Goal: Find specific page/section: Find specific page/section

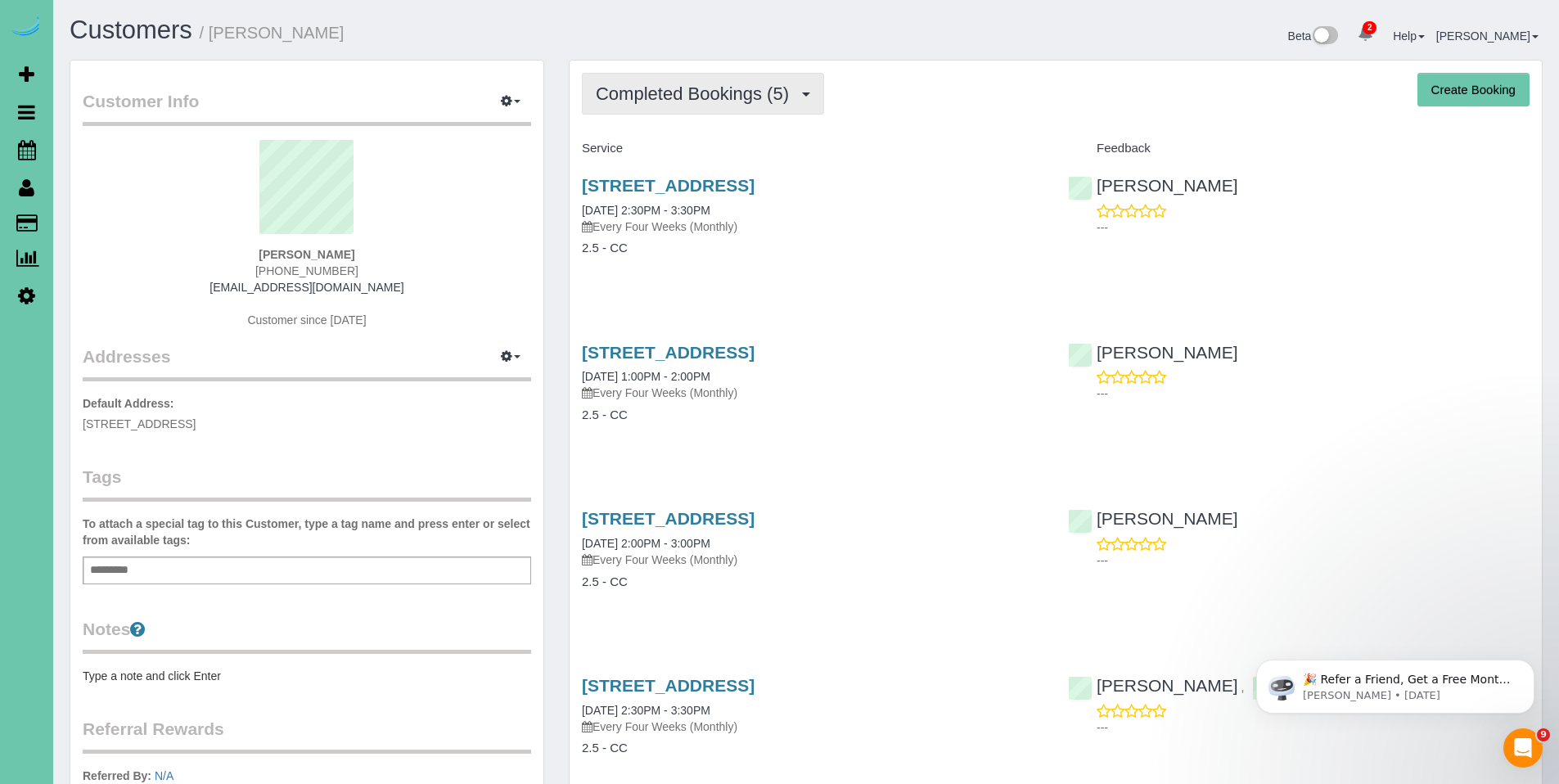
click at [676, 96] on span "Completed Bookings (5)" at bounding box center [697, 94] width 202 height 21
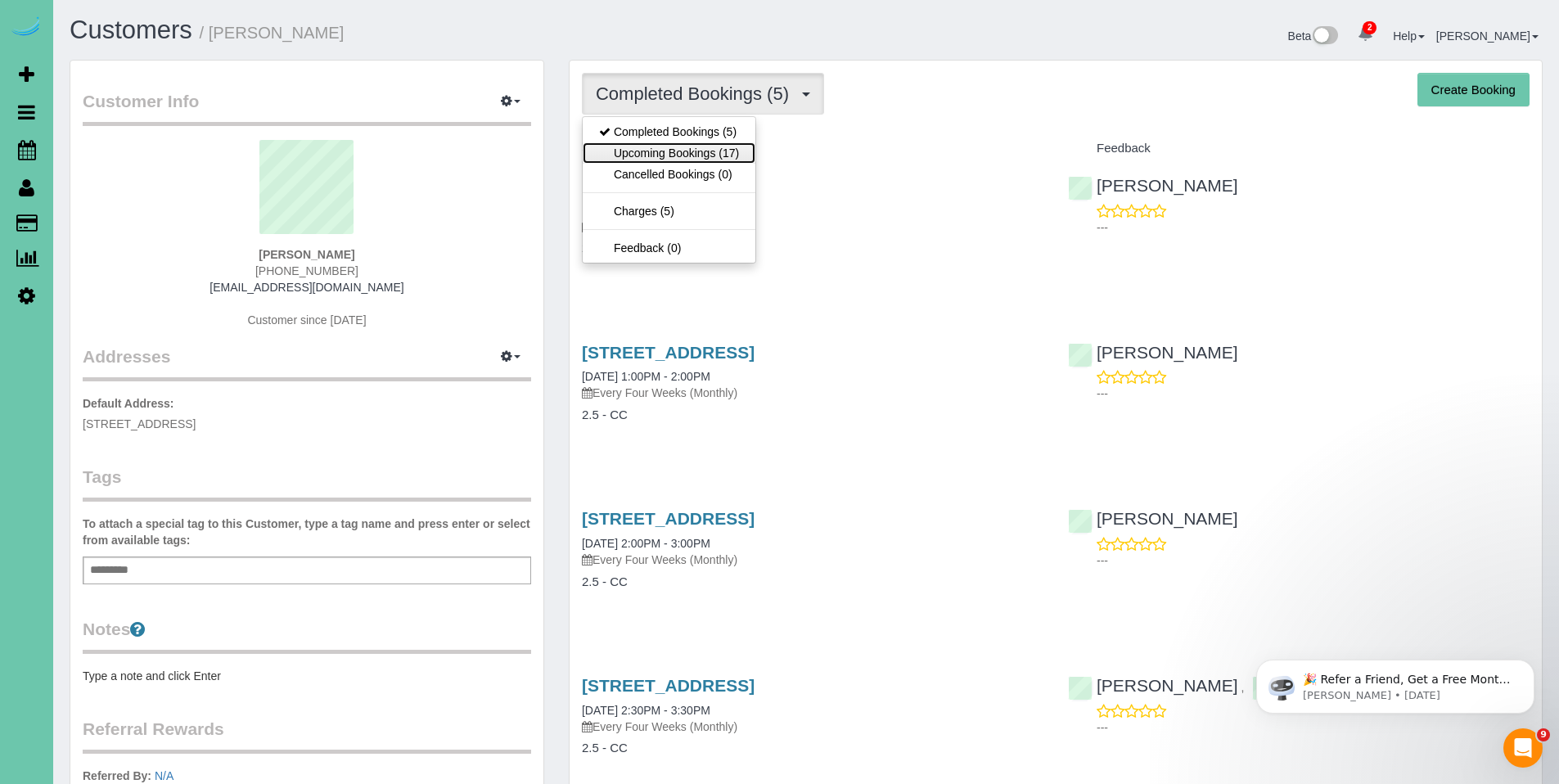
click at [677, 150] on link "Upcoming Bookings (17)" at bounding box center [669, 153] width 173 height 21
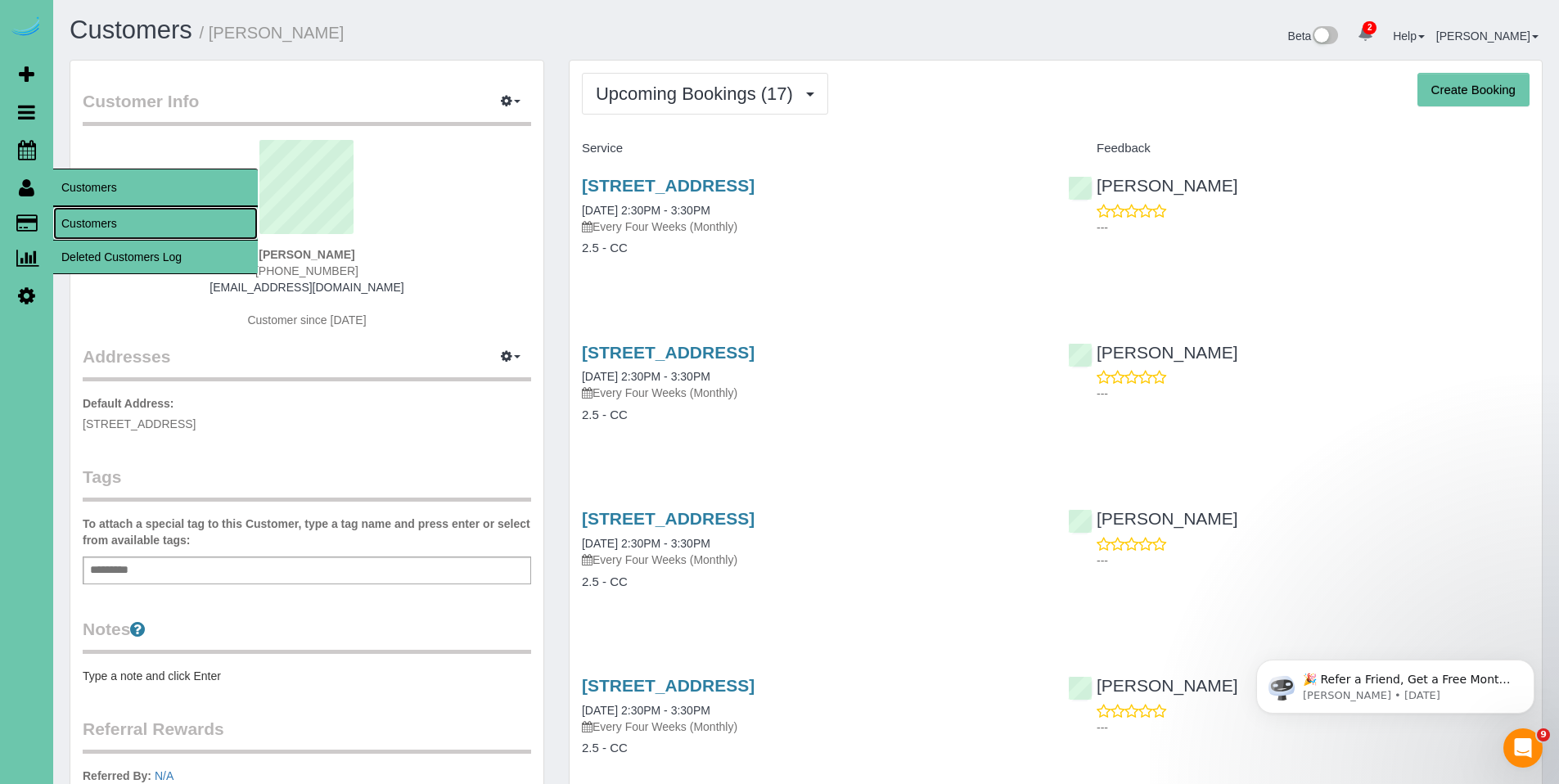
click at [83, 221] on link "Customers" at bounding box center [155, 223] width 204 height 32
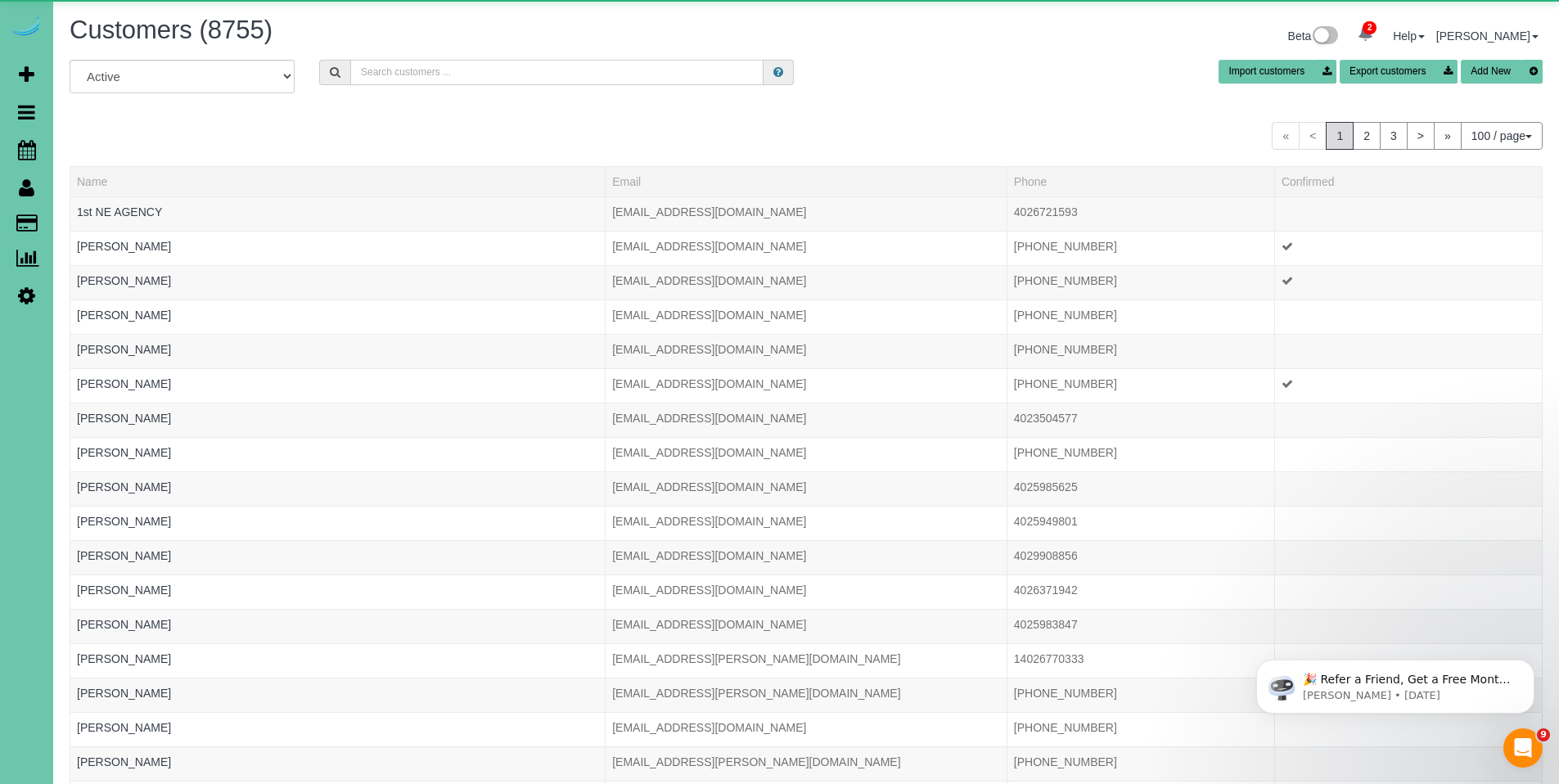
click at [522, 84] on input "text" at bounding box center [556, 72] width 414 height 26
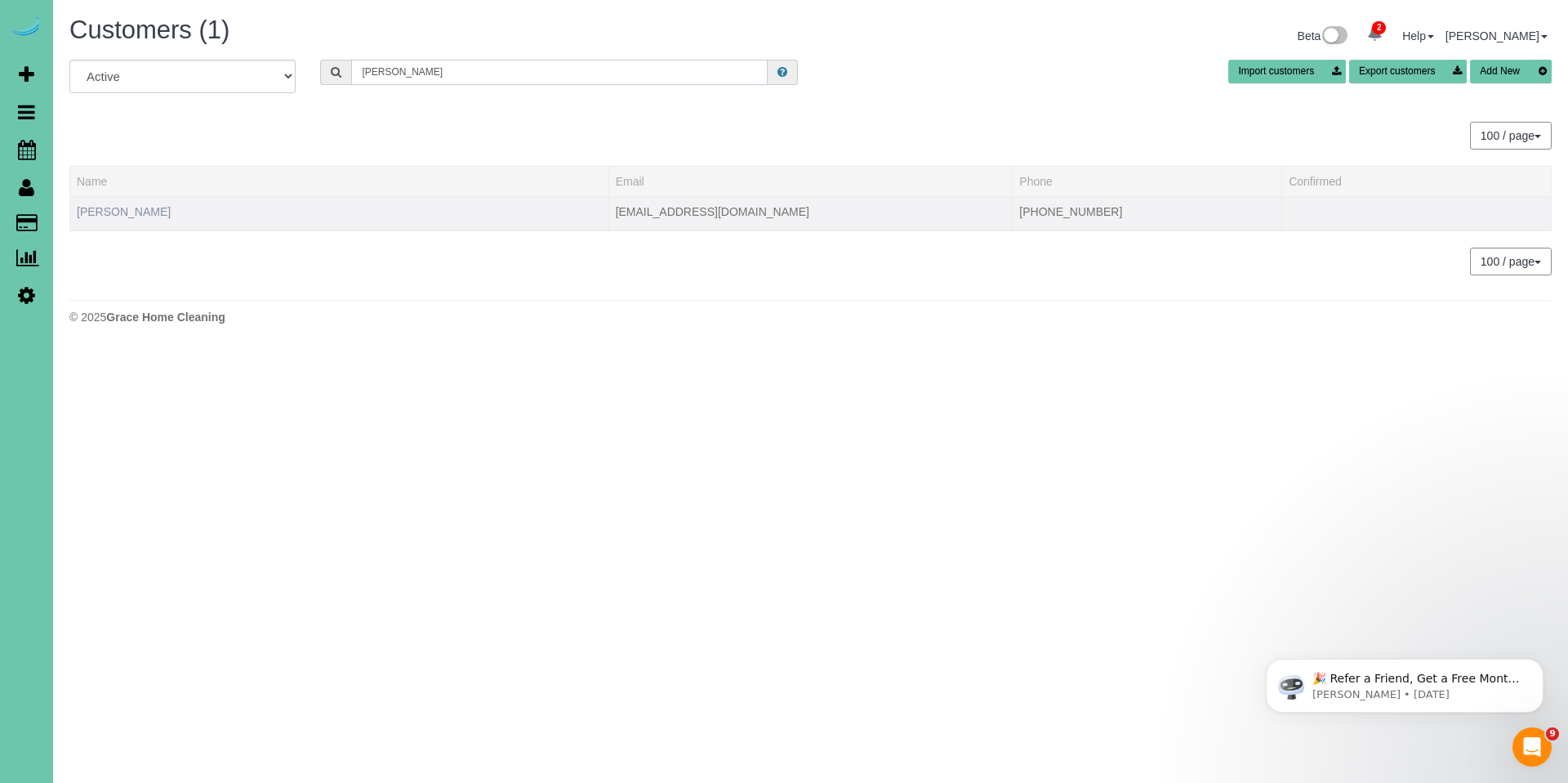
type input "[PERSON_NAME]"
click at [133, 214] on link "[PERSON_NAME]" at bounding box center [123, 212] width 94 height 13
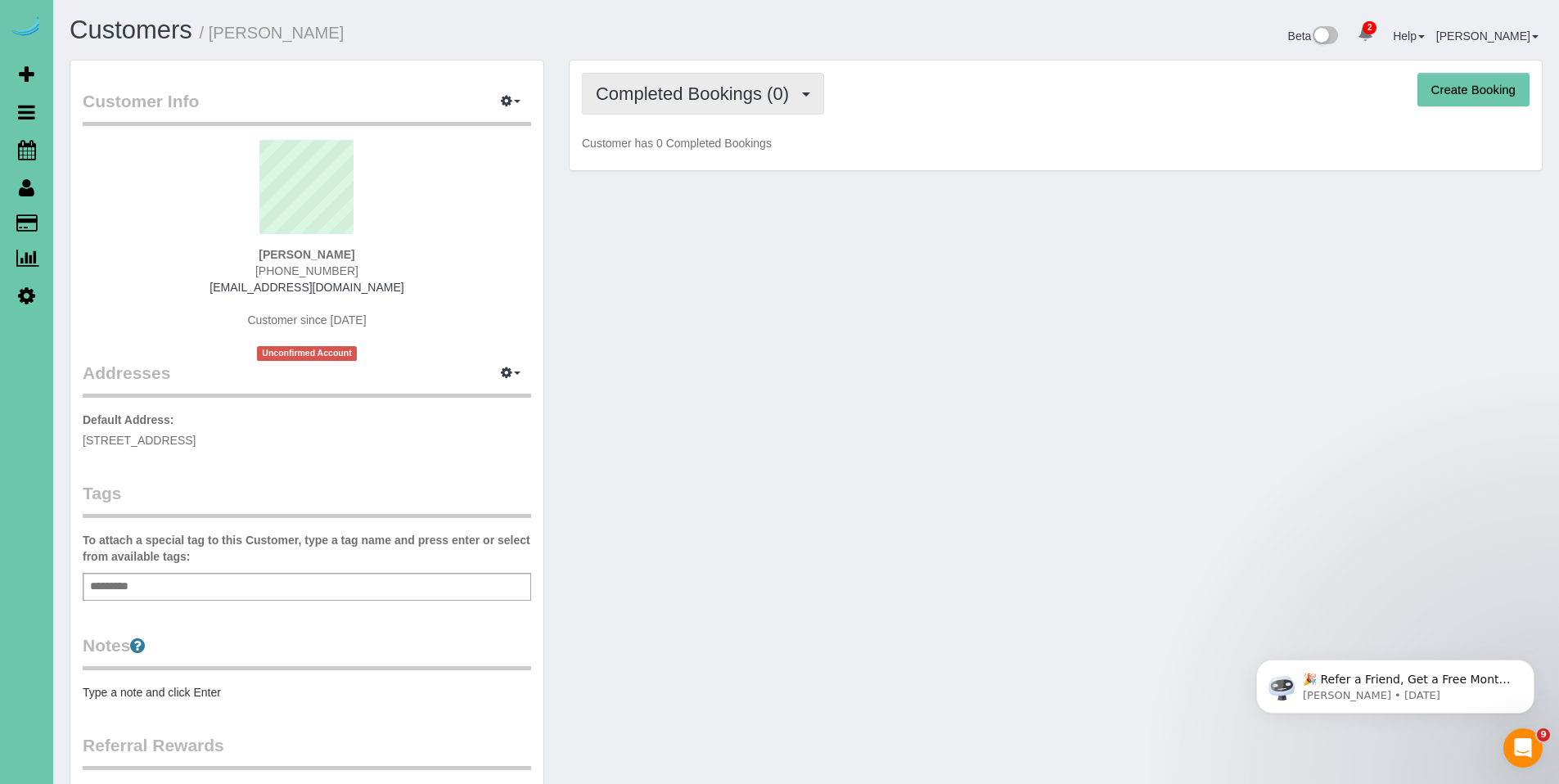
click at [667, 105] on button "Completed Bookings (0)" at bounding box center [703, 94] width 242 height 42
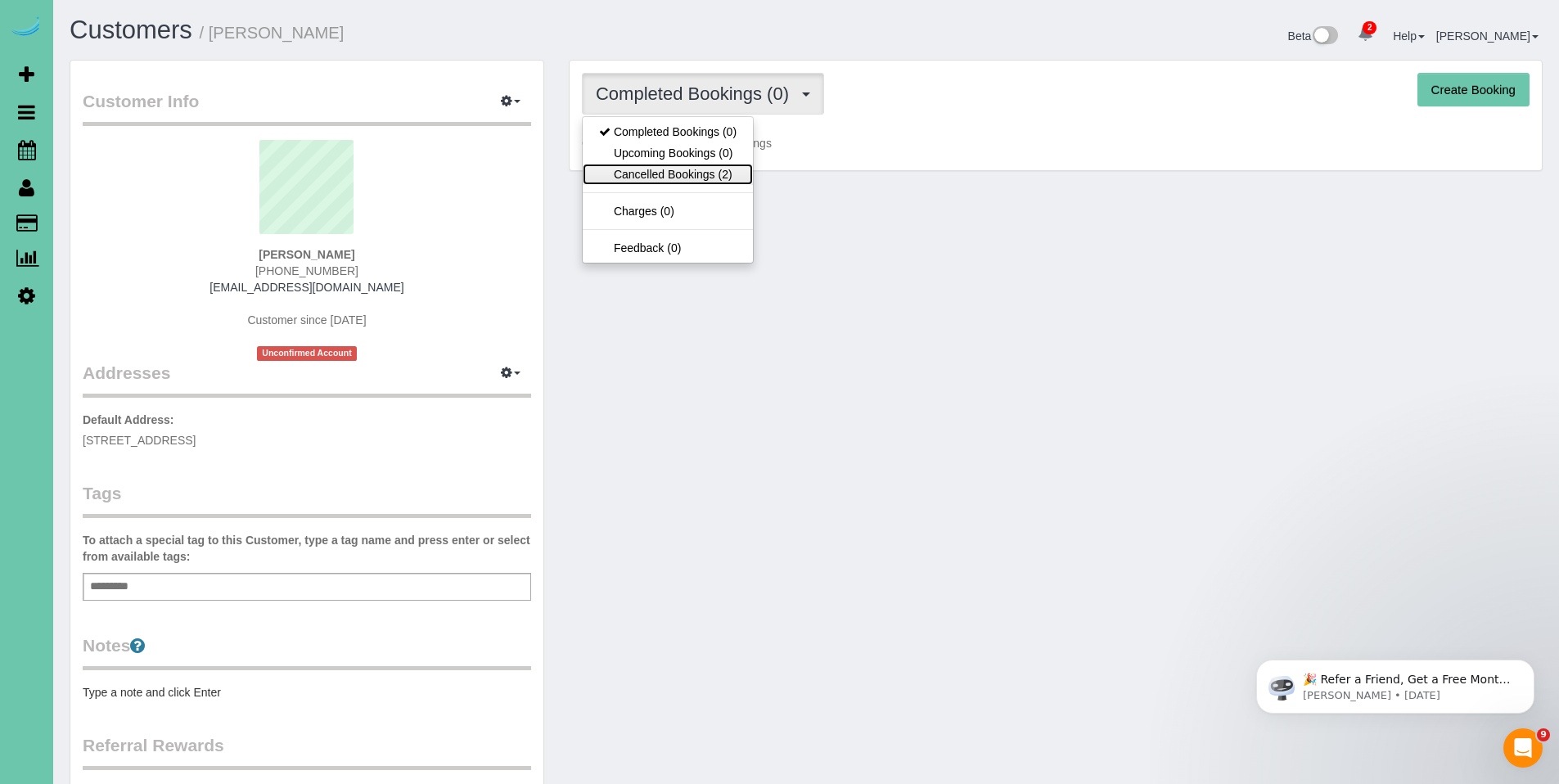
click at [658, 175] on link "Cancelled Bookings (2)" at bounding box center [667, 174] width 170 height 21
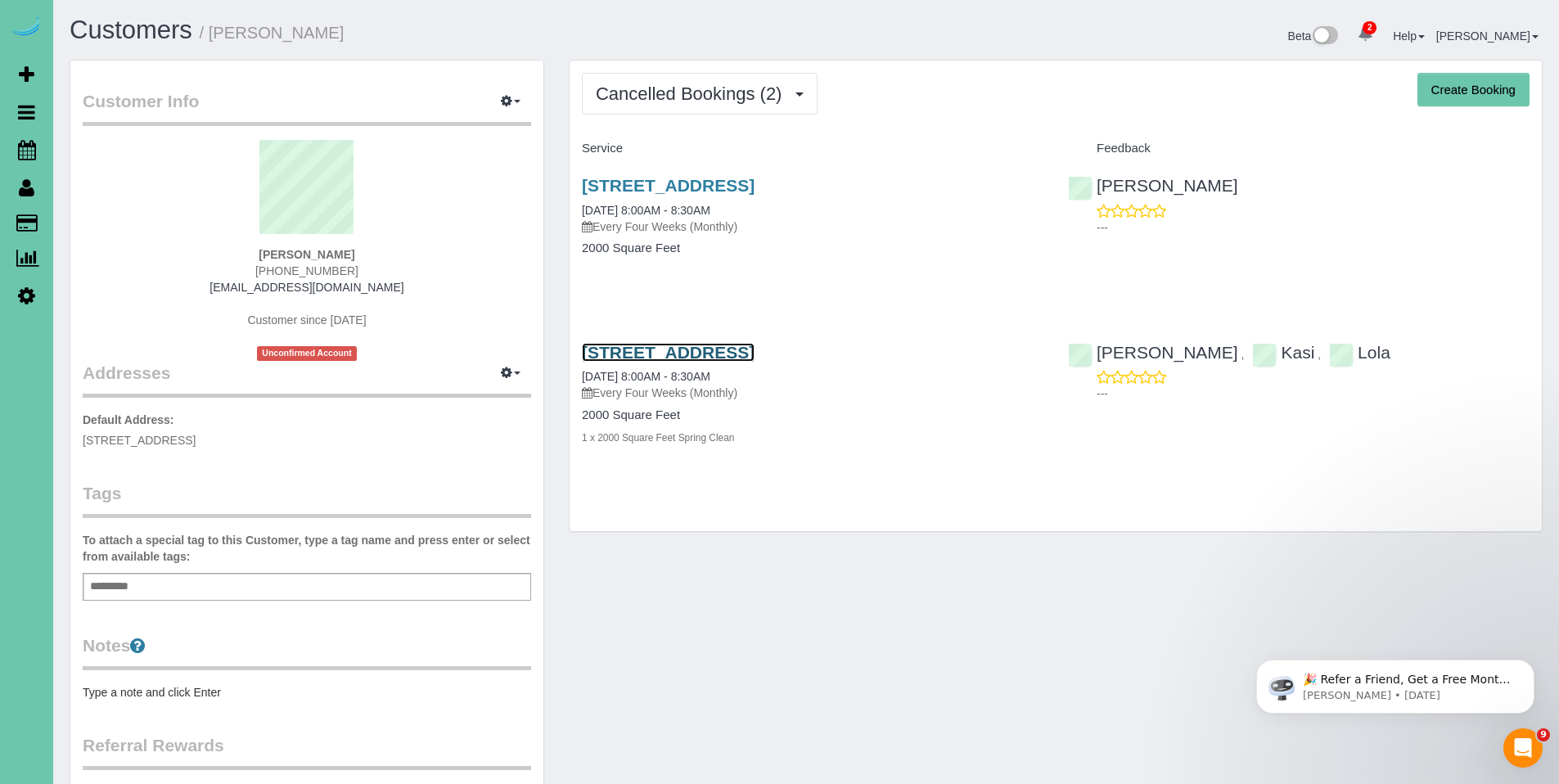
click at [720, 355] on link "[STREET_ADDRESS]" at bounding box center [668, 353] width 173 height 19
